Goal: Task Accomplishment & Management: Use online tool/utility

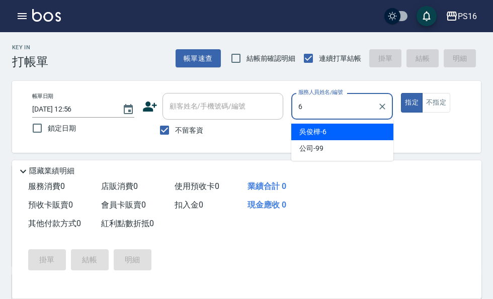
type input "6"
type button "true"
type input "[PERSON_NAME]-6"
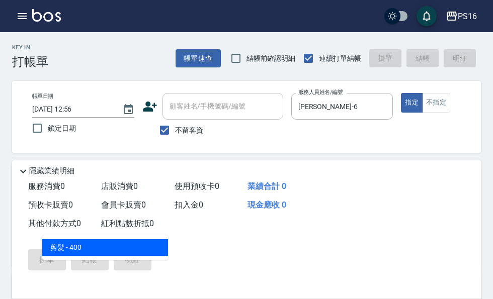
type input "剪髮(401)"
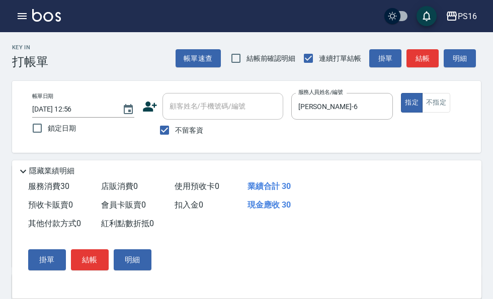
type input "300"
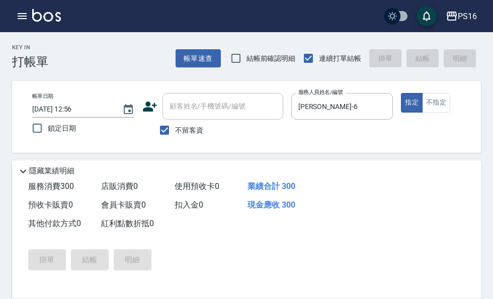
type input "[DATE] 13:22"
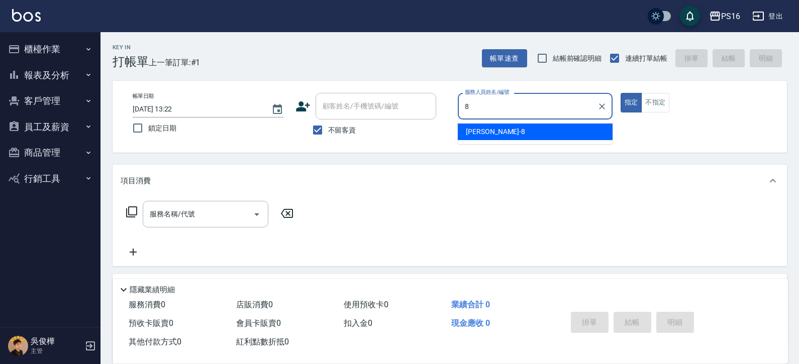
type input "[PERSON_NAME]-8"
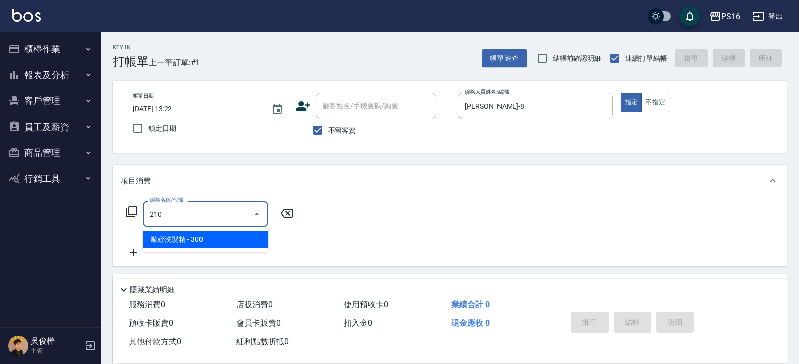
type input "[PERSON_NAME]洗髮精(210)"
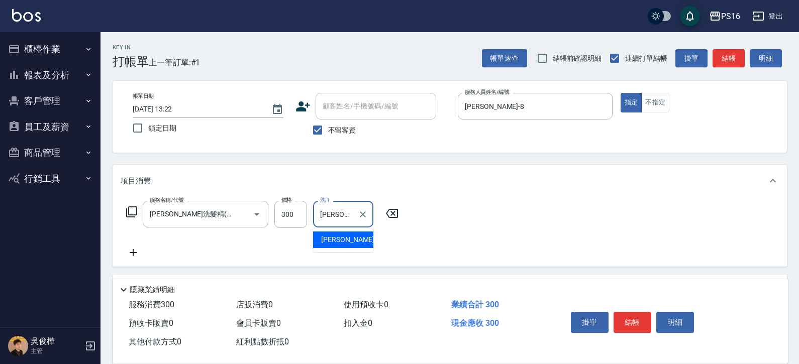
type input "[PERSON_NAME]-21"
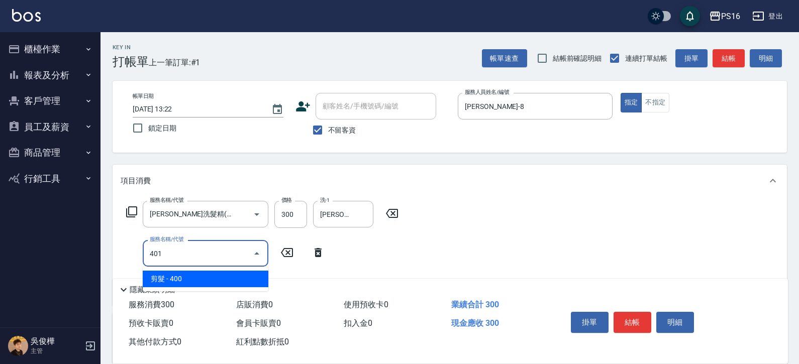
type input "剪髮(401)"
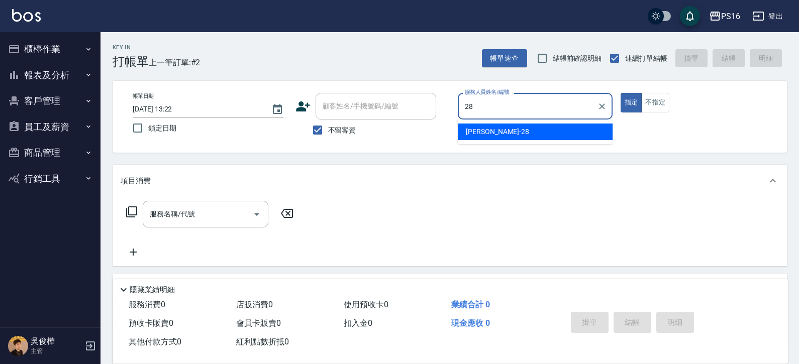
type input "[PERSON_NAME]-28"
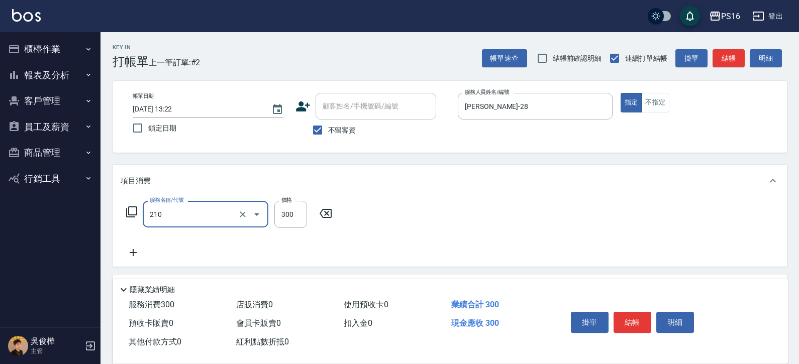
type input "[PERSON_NAME]洗髮精(210)"
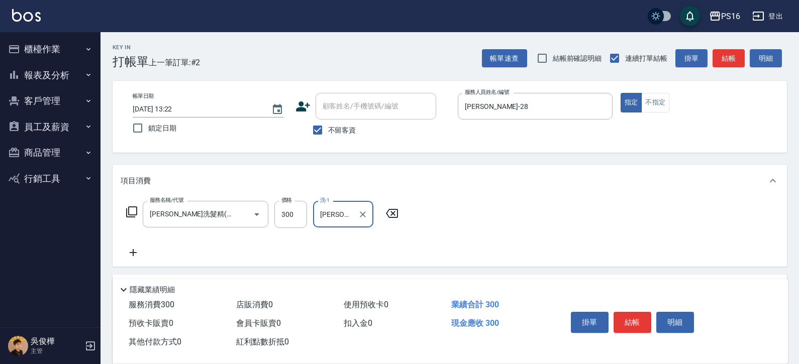
type input "[PERSON_NAME]-28"
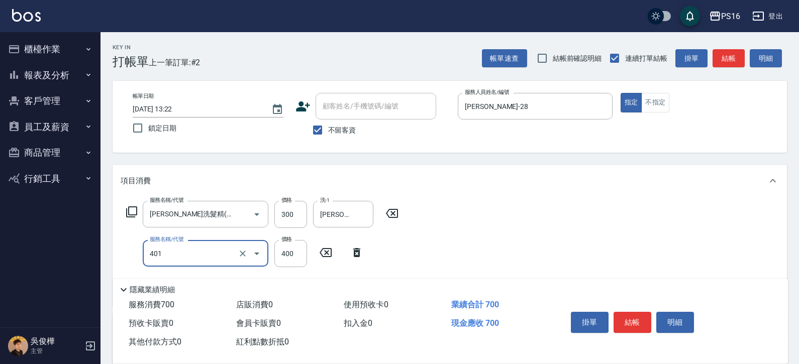
type input "剪髮(401)"
type input "150"
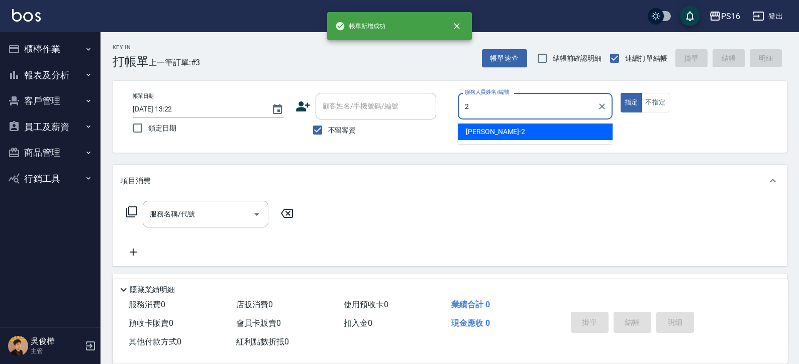
type input "[PERSON_NAME]-2"
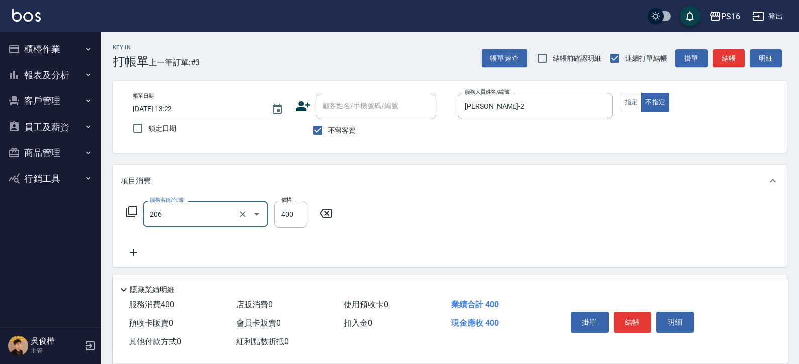
type input "健康洗(206)"
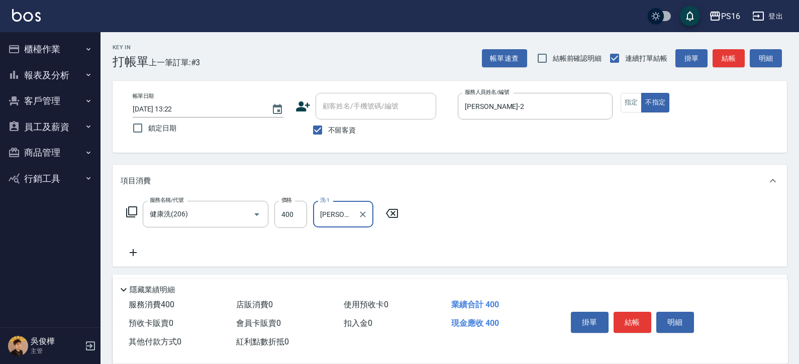
type input "[PERSON_NAME]-21"
